Goal: Information Seeking & Learning: Learn about a topic

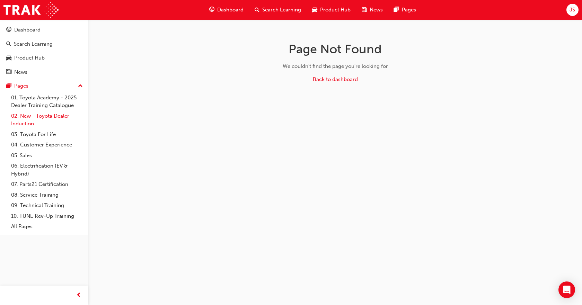
click at [35, 116] on link "02. New - Toyota Dealer Induction" at bounding box center [46, 120] width 77 height 18
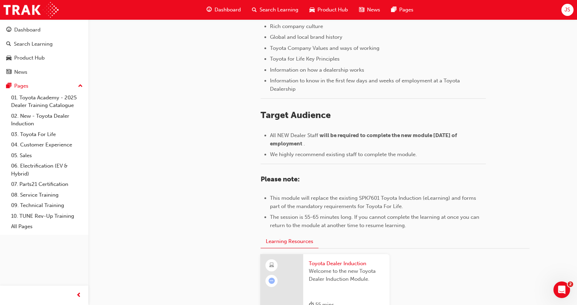
scroll to position [277, 0]
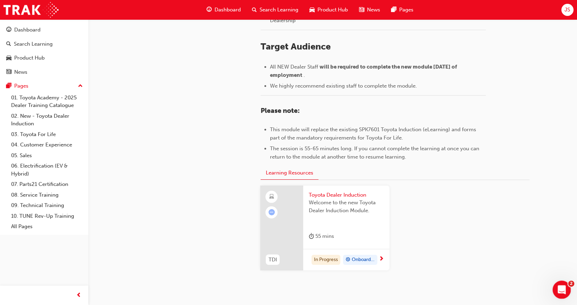
click at [558, 285] on icon "Open Intercom Messenger" at bounding box center [560, 289] width 11 height 11
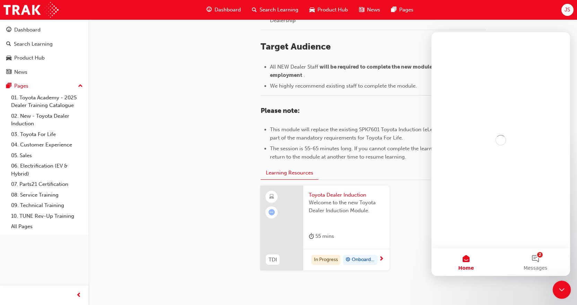
scroll to position [0, 0]
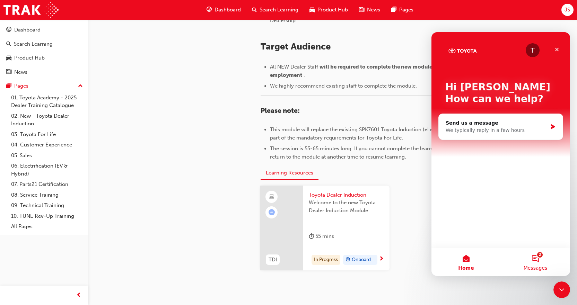
click at [537, 259] on button "2 Messages" at bounding box center [535, 263] width 69 height 28
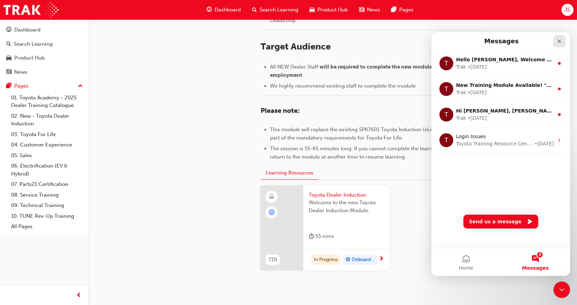
click at [558, 44] on div "Close" at bounding box center [559, 41] width 12 height 12
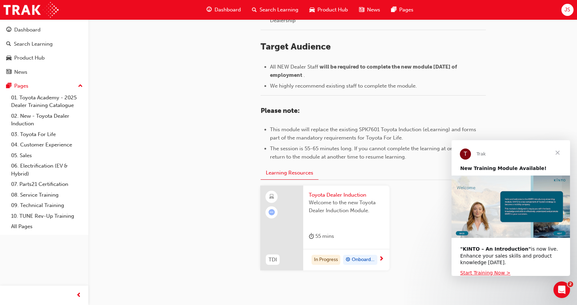
click at [355, 237] on div "55 mins" at bounding box center [346, 237] width 75 height 11
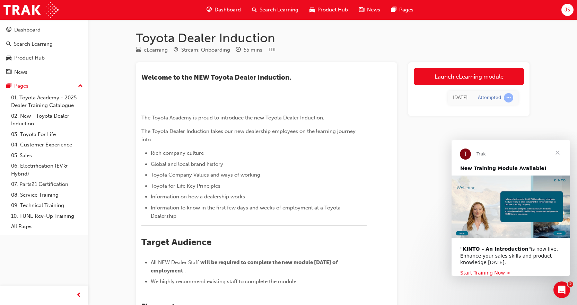
click at [557, 153] on span "Close" at bounding box center [557, 152] width 25 height 25
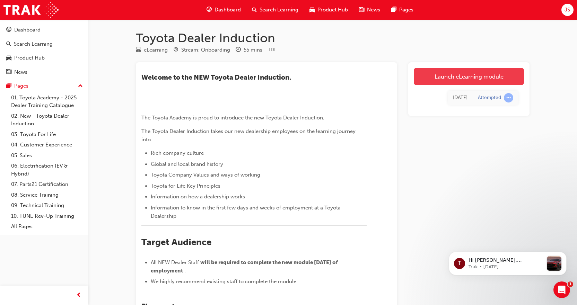
click at [472, 81] on link "Launch eLearning module" at bounding box center [469, 76] width 110 height 17
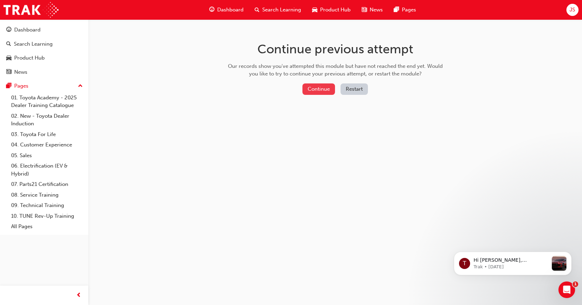
click at [314, 92] on button "Continue" at bounding box center [319, 89] width 33 height 11
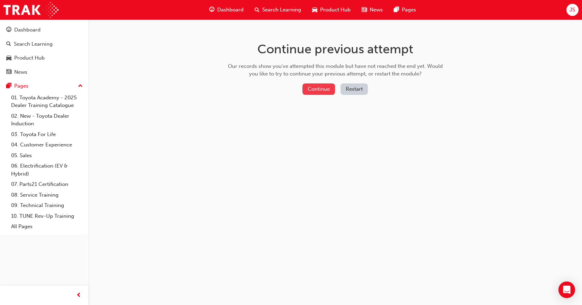
click at [319, 90] on button "Continue" at bounding box center [319, 89] width 33 height 11
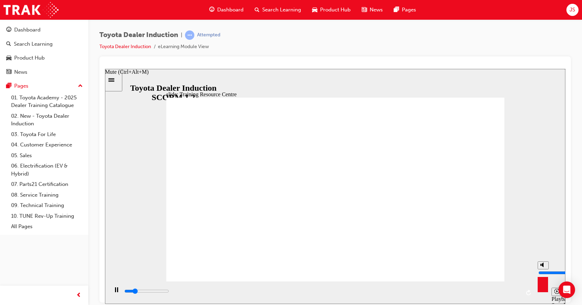
type input "6400"
type input "9"
type input "6500"
type input "10"
type input "6500"
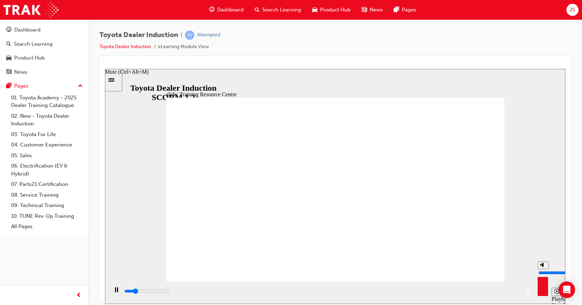
drag, startPoint x: 542, startPoint y: 267, endPoint x: 542, endPoint y: 262, distance: 5.2
type input "10"
click at [542, 270] on input "volume" at bounding box center [561, 273] width 45 height 6
type input "5000"
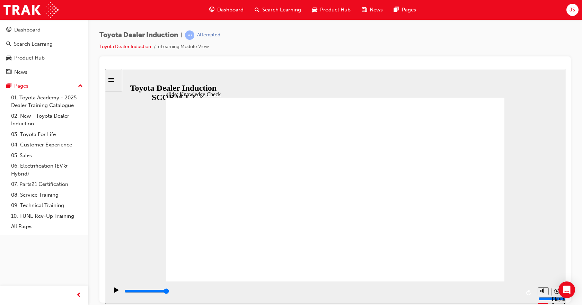
radio input "true"
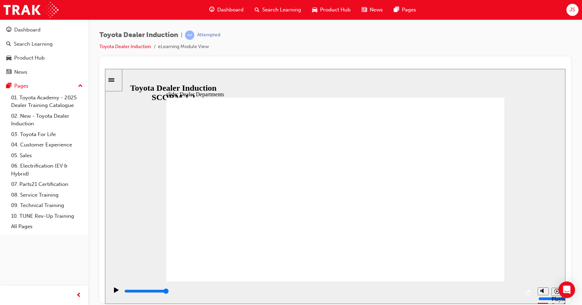
click at [115, 290] on icon "Pause (Ctrl+Alt+P)" at bounding box center [116, 289] width 3 height 5
click at [114, 292] on icon "Play (Ctrl+Alt+P)" at bounding box center [116, 289] width 5 height 5
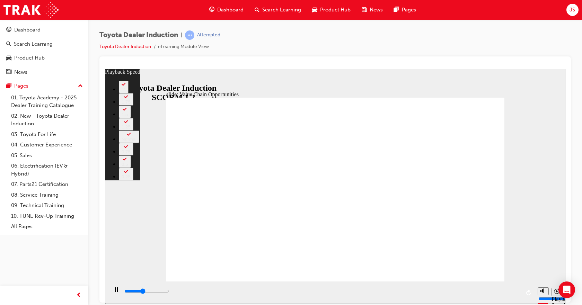
type input "4500"
type input "0"
type input "4700"
type input "0"
type input "5000"
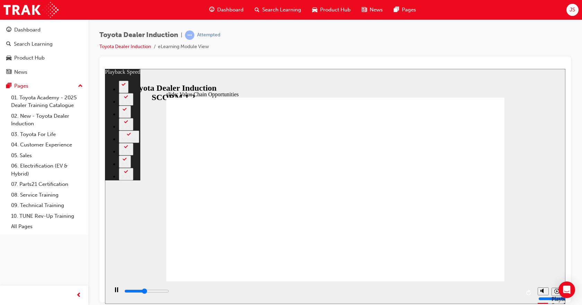
type input "1"
type input "5300"
type input "1"
type input "5500"
type input "1"
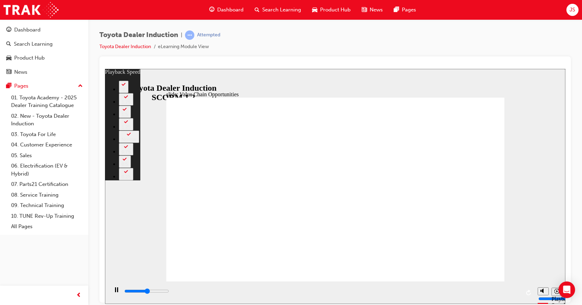
type input "5800"
type input "1"
type input "6100"
type input "2"
type input "6300"
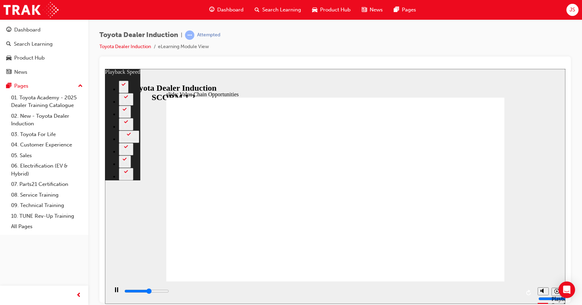
type input "2"
type input "6600"
type input "2"
type input "6900"
type input "2"
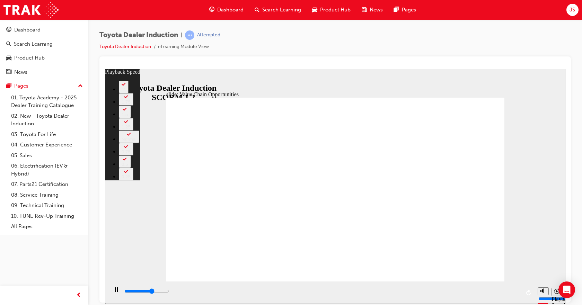
type input "7100"
type input "3"
type input "7400"
type input "3"
type input "7700"
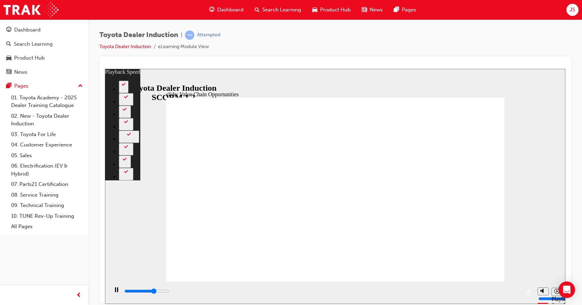
type input "3"
type input "7700"
type input "3"
type input "7900"
type input "3"
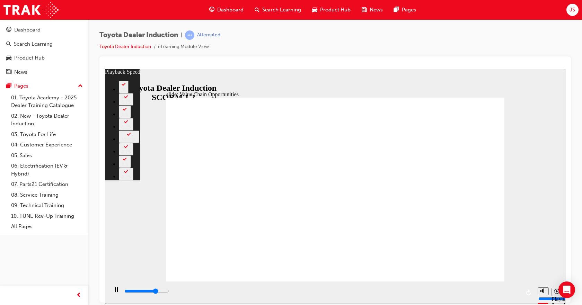
type input "8200"
type input "4"
type input "8500"
type input "4"
type input "8700"
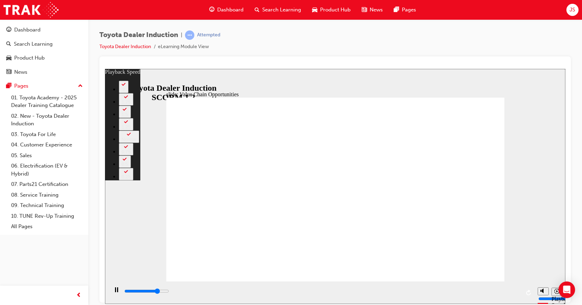
type input "4"
type input "9000"
type input "5"
type input "9200"
type input "5"
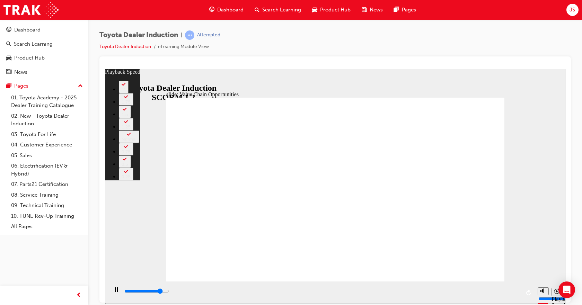
type input "9500"
type input "5"
type input "9800"
type input "5"
type input "10000"
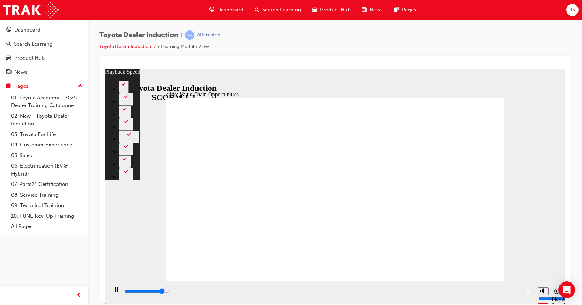
type input "6"
type input "10300"
type input "6"
type input "10600"
type input "6"
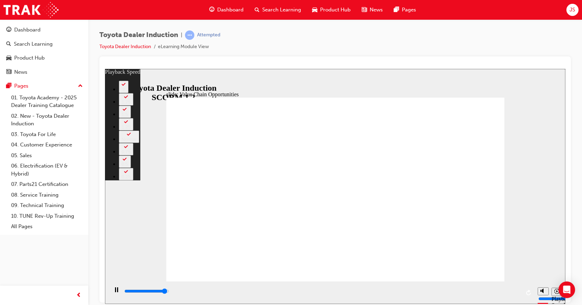
type input "10800"
type input "6"
type input "11100"
type input "7"
type input "11300"
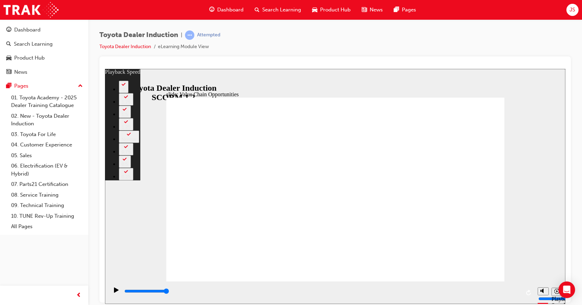
type input "27"
type input "64"
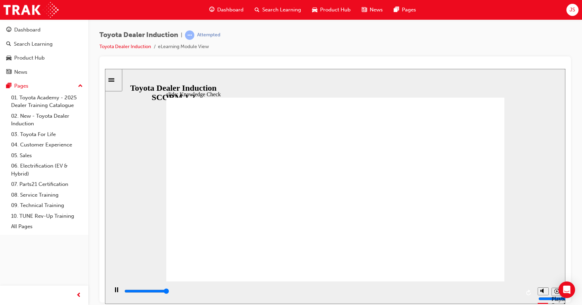
type input "5000"
radio input "true"
type input "5000"
radio input "false"
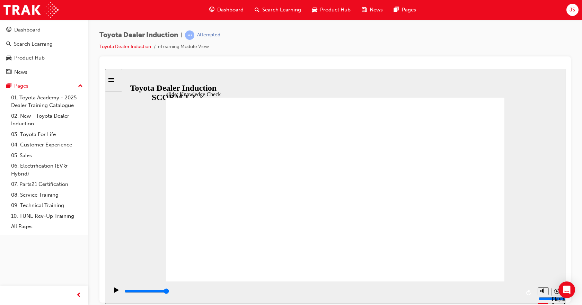
radio input "false"
radio input "true"
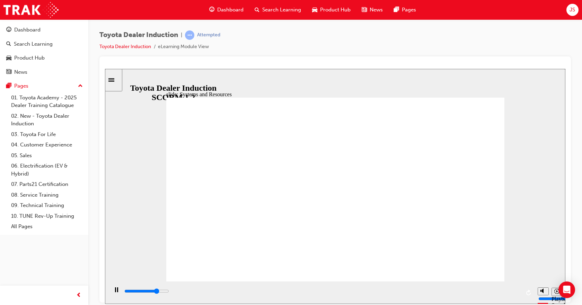
type input "14300"
